Goal: Book appointment/travel/reservation

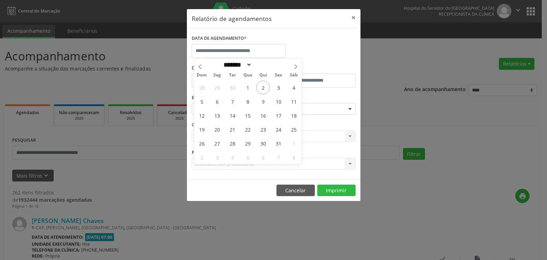
select select "*"
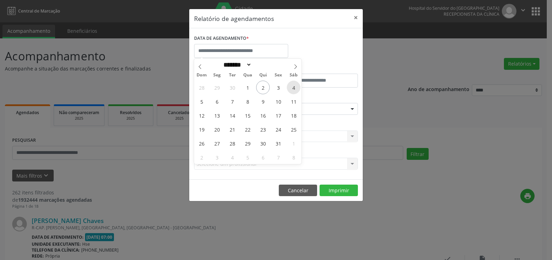
click at [292, 85] on span "4" at bounding box center [294, 87] width 14 height 14
type input "**********"
click at [292, 85] on span "4" at bounding box center [294, 87] width 14 height 14
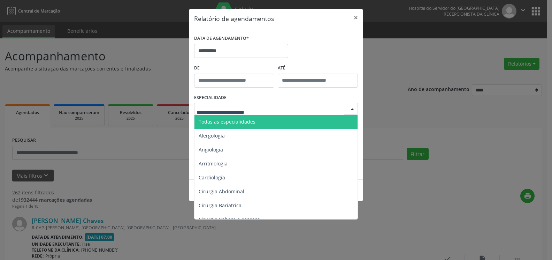
click at [279, 109] on div at bounding box center [276, 109] width 164 height 12
click at [274, 122] on span "Todas as especialidades" at bounding box center [276, 122] width 164 height 14
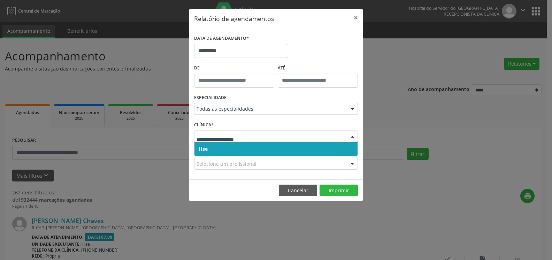
click at [268, 151] on span "Hse" at bounding box center [275, 149] width 163 height 14
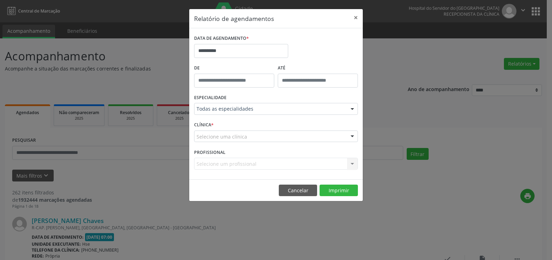
click at [265, 138] on div "Selecione uma clínica" at bounding box center [276, 136] width 164 height 12
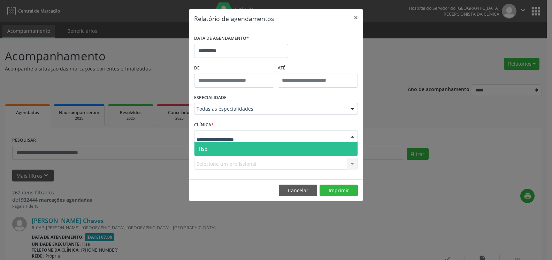
click at [266, 147] on span "Hse" at bounding box center [275, 149] width 163 height 14
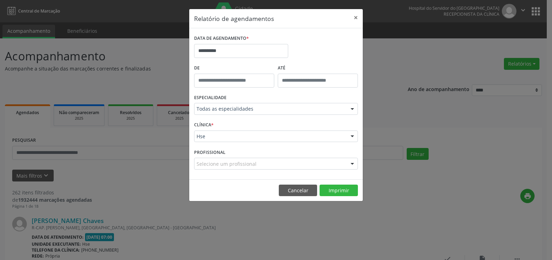
click at [258, 162] on div "Selecione um profissional" at bounding box center [276, 163] width 164 height 12
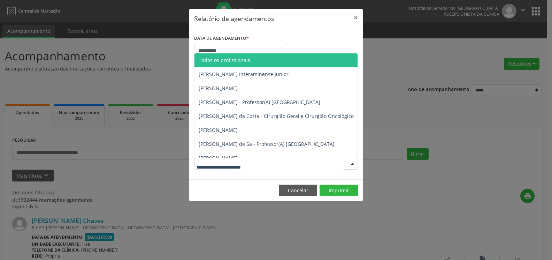
click at [241, 63] on span "Todos os profissionais" at bounding box center [225, 60] width 52 height 7
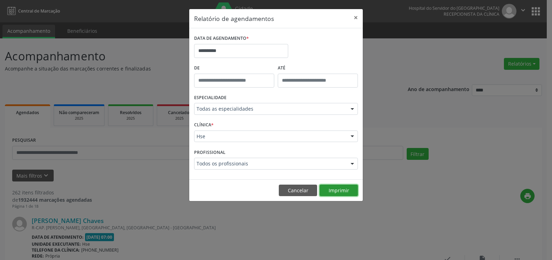
click at [327, 193] on button "Imprimir" at bounding box center [338, 190] width 38 height 12
click at [355, 18] on button "×" at bounding box center [356, 17] width 14 height 17
